Goal: Information Seeking & Learning: Learn about a topic

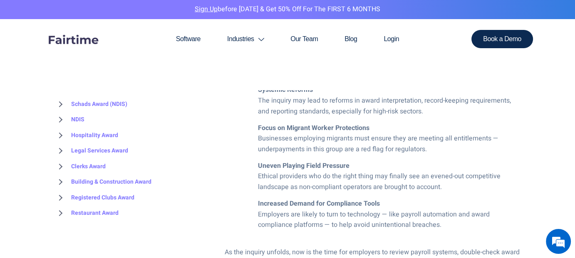
scroll to position [541, 0]
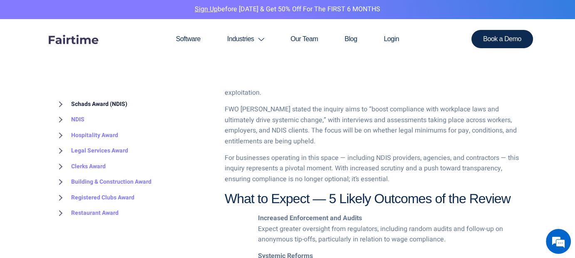
click at [102, 100] on link "Schads Award (NDIS)" at bounding box center [90, 104] width 73 height 16
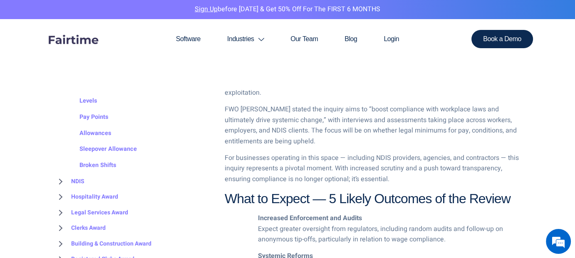
scroll to position [0, 0]
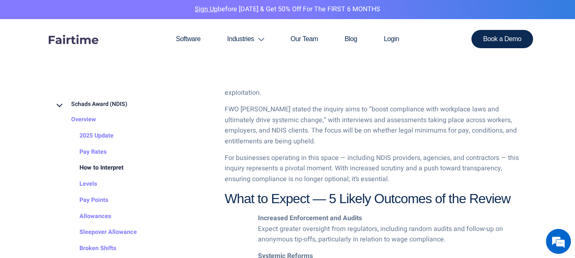
click at [111, 168] on link "How to Interpret" at bounding box center [93, 169] width 61 height 16
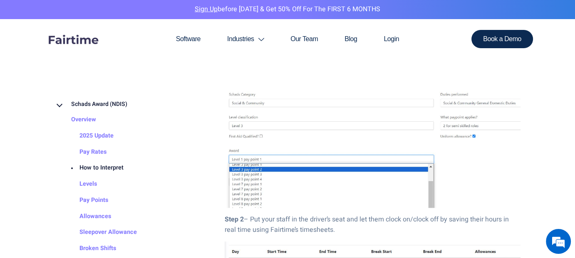
scroll to position [1206, 0]
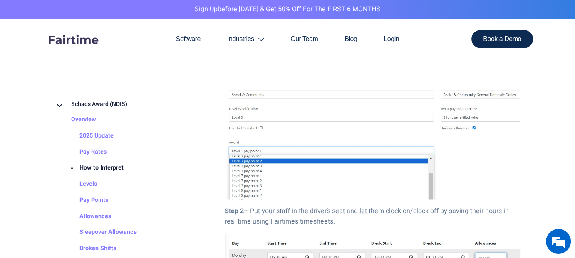
click at [313, 94] on img at bounding box center [373, 141] width 296 height 116
click at [265, 118] on img at bounding box center [373, 141] width 296 height 116
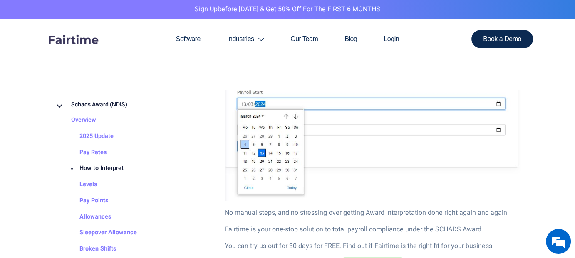
scroll to position [42, 0]
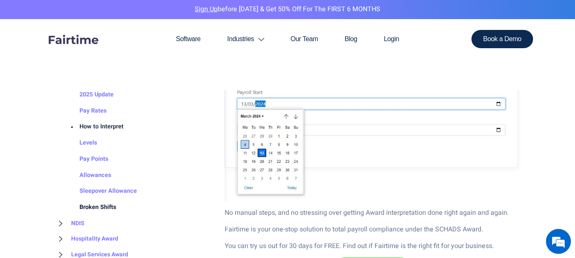
click at [103, 207] on link "Broken Shifts" at bounding box center [89, 207] width 53 height 16
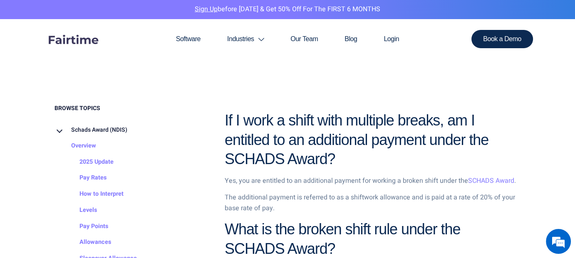
scroll to position [333, 0]
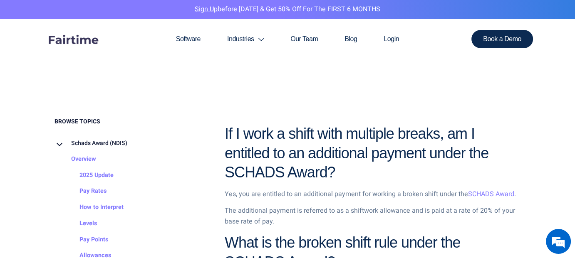
drag, startPoint x: 226, startPoint y: 137, endPoint x: 384, endPoint y: 180, distance: 163.3
click at [384, 180] on h2 "If I work a shift with multiple breaks, am I entitled to an additional payment …" at bounding box center [373, 153] width 296 height 58
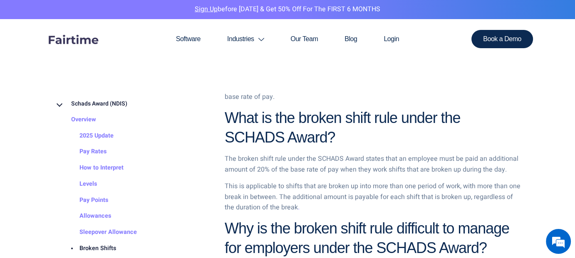
scroll to position [0, 0]
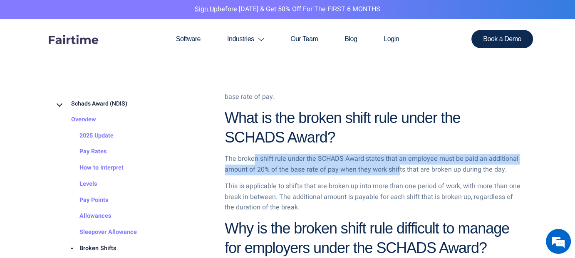
drag, startPoint x: 253, startPoint y: 160, endPoint x: 398, endPoint y: 168, distance: 145.0
click at [398, 168] on p "The broken shift rule under the SCHADS Award states that an employee must be pa…" at bounding box center [373, 164] width 296 height 21
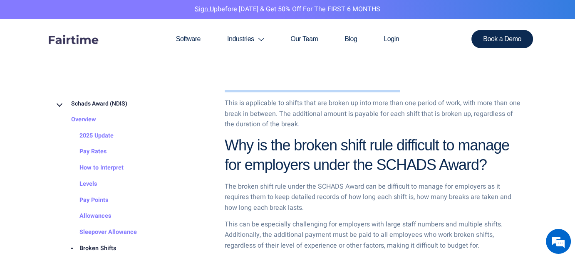
scroll to position [499, 0]
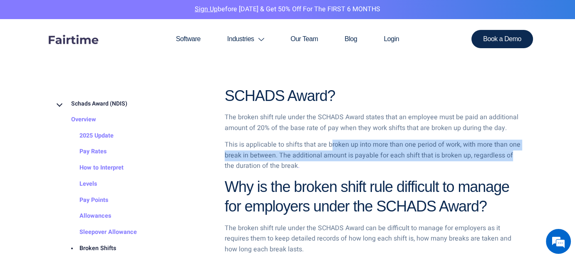
drag, startPoint x: 333, startPoint y: 145, endPoint x: 514, endPoint y: 160, distance: 182.4
click at [514, 160] on p "This is applicable to shifts that are broken up into more than one period of wo…" at bounding box center [373, 156] width 296 height 32
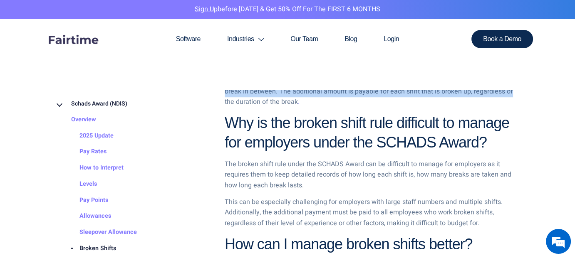
scroll to position [582, 0]
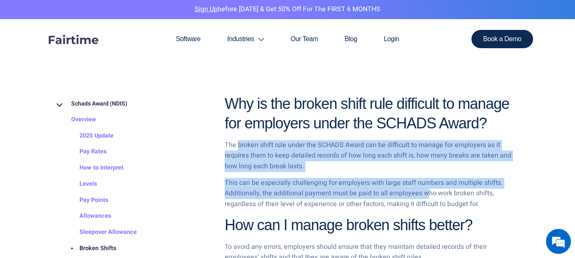
drag, startPoint x: 238, startPoint y: 144, endPoint x: 425, endPoint y: 193, distance: 192.8
click at [425, 193] on div "If I work a shift with multiple breaks, am I entitled to an additional payment …" at bounding box center [373, 200] width 296 height 651
click at [326, 195] on p "This can be especially challenging for employers with large staff numbers and m…" at bounding box center [373, 194] width 296 height 32
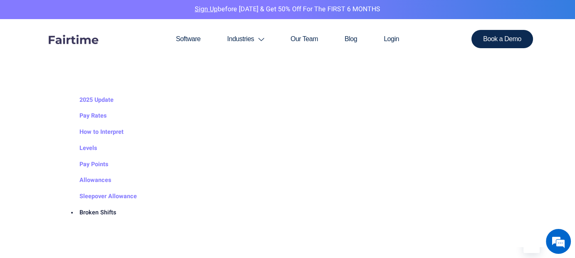
scroll to position [1165, 0]
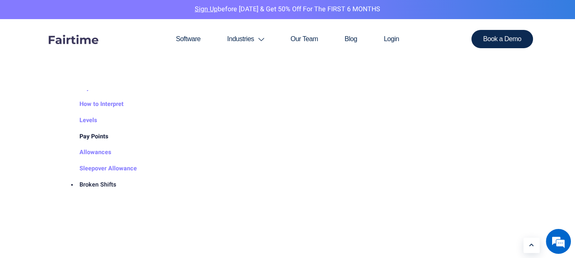
click at [94, 135] on link "Pay Points" at bounding box center [85, 137] width 45 height 16
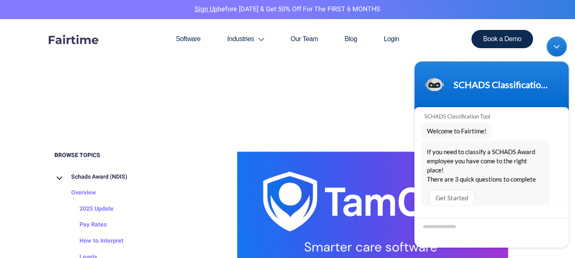
scroll to position [333, 0]
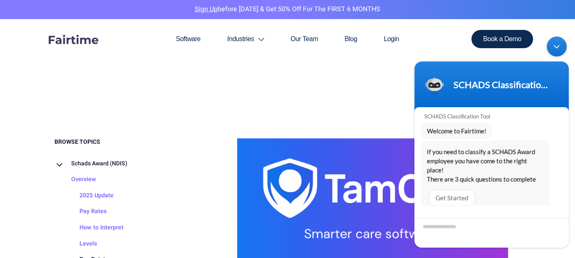
click at [556, 50] on div "Minimize live chat window" at bounding box center [557, 47] width 20 height 20
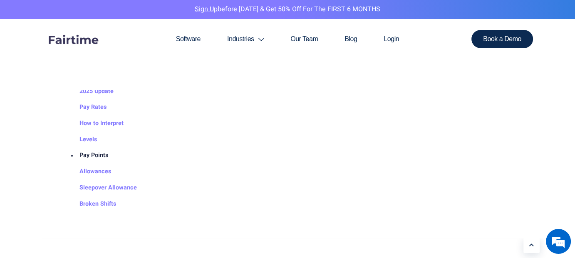
scroll to position [998, 0]
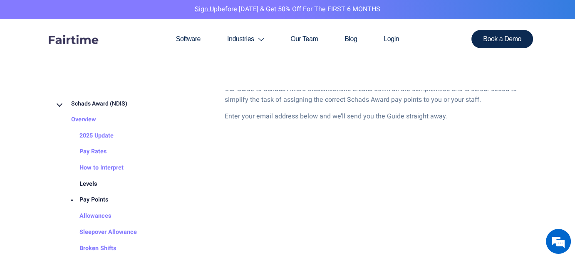
click at [84, 184] on link "Levels" at bounding box center [80, 184] width 34 height 16
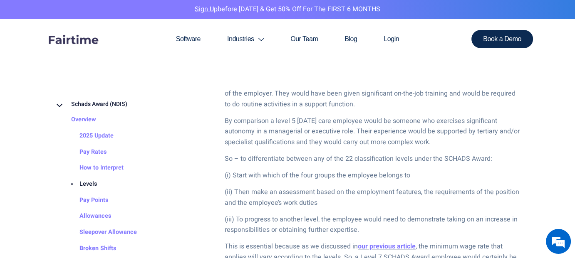
scroll to position [749, 0]
